Goal: Download file/media

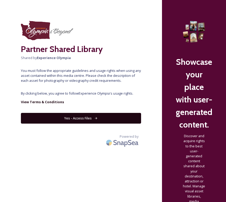
click at [89, 119] on button "Yes - Access Files" at bounding box center [81, 118] width 120 height 11
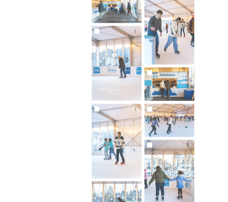
scroll to position [375, 0]
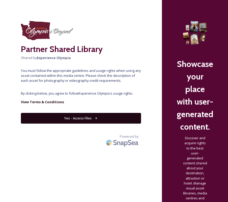
click at [87, 117] on button "Yes - Access Files" at bounding box center [81, 118] width 120 height 11
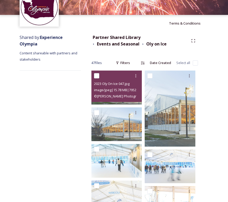
scroll to position [36, 0]
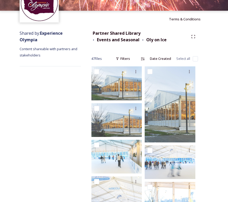
click at [192, 57] on input "checkbox" at bounding box center [195, 58] width 5 height 5
checkbox input "true"
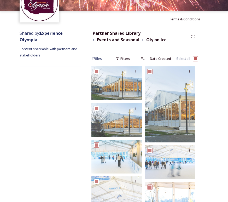
checkbox input "true"
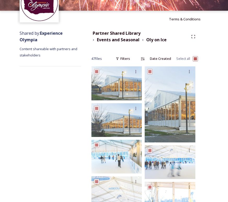
checkbox input "true"
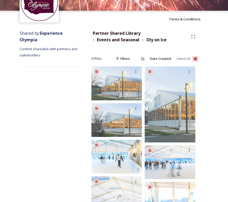
checkbox input "true"
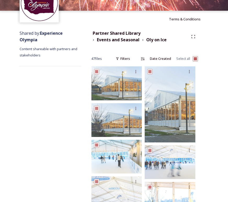
checkbox input "true"
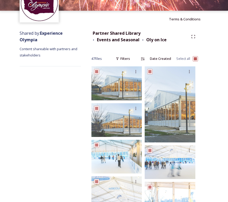
checkbox input "true"
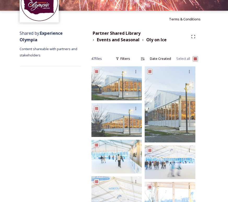
checkbox input "true"
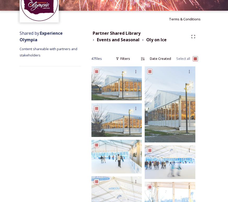
checkbox input "true"
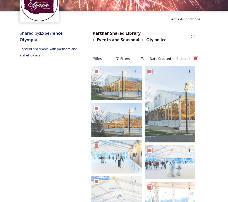
checkbox input "true"
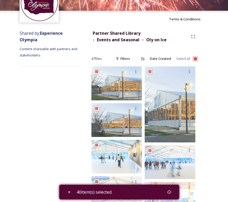
click at [192, 57] on input "checkbox" at bounding box center [195, 58] width 5 height 5
checkbox input "false"
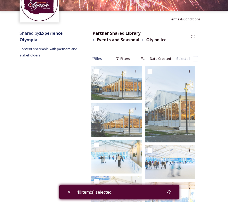
checkbox input "false"
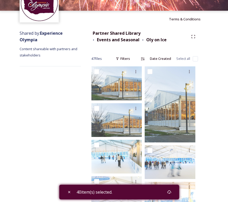
checkbox input "false"
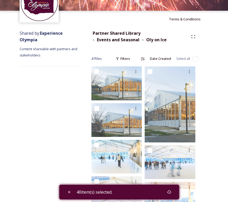
checkbox input "false"
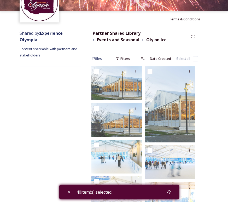
checkbox input "false"
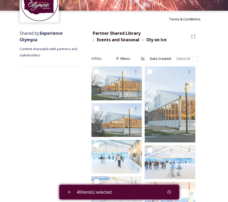
checkbox input "false"
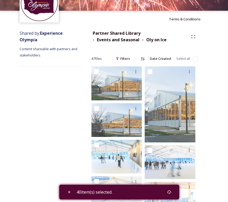
checkbox input "false"
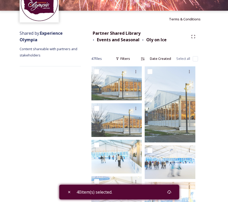
checkbox input "false"
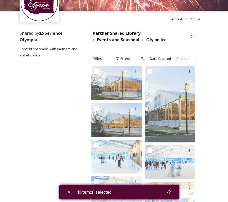
checkbox input "false"
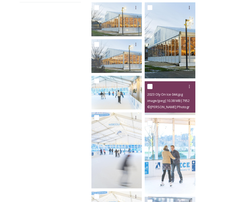
scroll to position [106, 0]
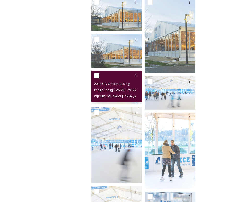
click at [117, 87] on span "image/jpeg | 9.26 MB | 7952 x 5304" at bounding box center [119, 89] width 50 height 5
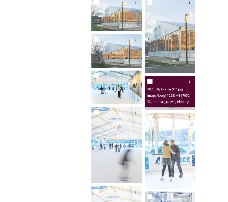
click at [159, 87] on span "2023 Oly On Ice 044.jpg" at bounding box center [166, 89] width 36 height 5
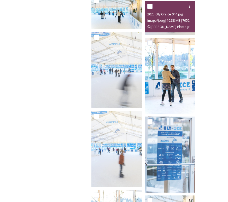
scroll to position [183, 0]
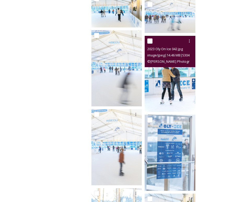
click at [154, 83] on img at bounding box center [170, 74] width 51 height 76
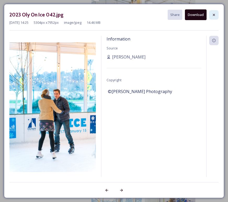
click at [192, 11] on div at bounding box center [214, 14] width 9 height 9
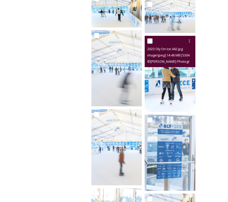
click at [150, 41] on input "checkbox" at bounding box center [150, 40] width 5 height 5
checkbox input "true"
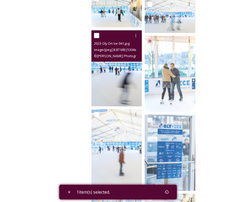
click at [97, 36] on input "checkbox" at bounding box center [96, 35] width 5 height 5
checkbox input "true"
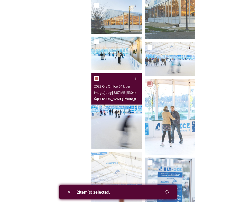
scroll to position [133, 0]
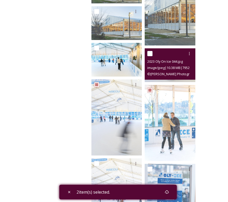
click at [150, 53] on input "checkbox" at bounding box center [150, 53] width 5 height 5
checkbox input "true"
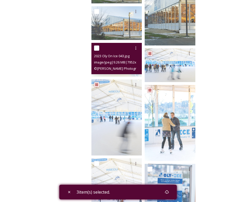
click at [97, 47] on input "checkbox" at bounding box center [96, 48] width 5 height 5
checkbox input "true"
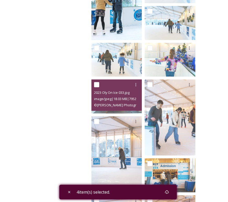
scroll to position [422, 0]
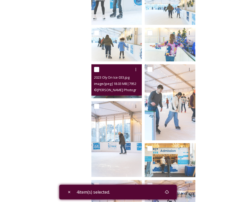
click at [95, 68] on input "checkbox" at bounding box center [96, 69] width 5 height 5
checkbox input "true"
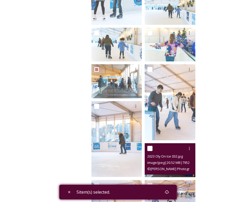
click at [150, 147] on input "checkbox" at bounding box center [150, 148] width 5 height 5
checkbox input "true"
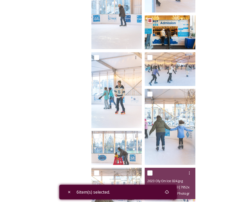
scroll to position [577, 0]
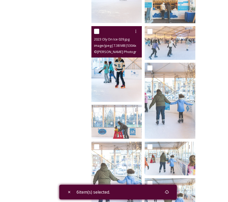
click at [98, 29] on input "checkbox" at bounding box center [96, 31] width 5 height 5
checkbox input "true"
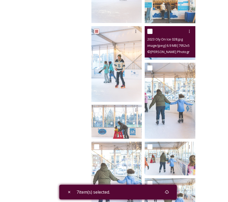
click at [151, 30] on input "checkbox" at bounding box center [150, 31] width 5 height 5
checkbox input "true"
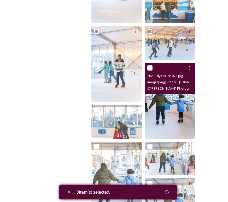
scroll to position [646, 0]
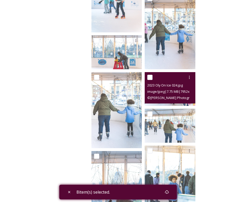
click at [151, 75] on input "checkbox" at bounding box center [150, 77] width 5 height 5
checkbox input "true"
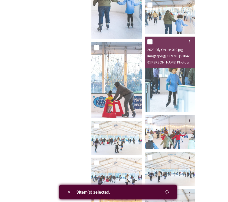
scroll to position [775, 0]
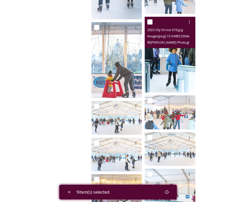
click at [150, 22] on input "checkbox" at bounding box center [150, 21] width 5 height 5
checkbox input "true"
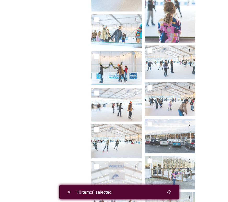
scroll to position [1015, 0]
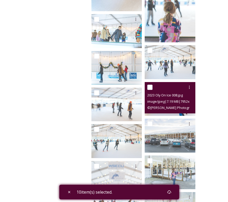
click at [151, 87] on input "checkbox" at bounding box center [150, 87] width 5 height 5
checkbox input "true"
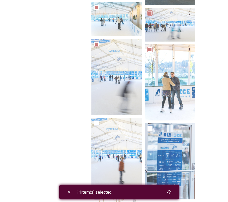
scroll to position [0, 0]
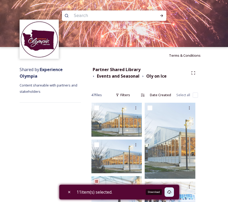
click at [171, 192] on icon at bounding box center [169, 192] width 4 height 4
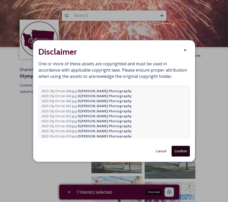
click at [178, 152] on button "Confirm" at bounding box center [181, 151] width 18 height 11
